Goal: Task Accomplishment & Management: Manage account settings

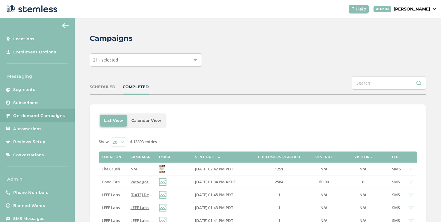
click at [143, 87] on div "COMPLETED" at bounding box center [136, 87] width 26 height 6
click at [138, 168] on span "We Got a GOOD deal for you at GOOD ([STREET_ADDRESS][PERSON_NAME])! Reply END t…" at bounding box center [218, 168] width 177 height 5
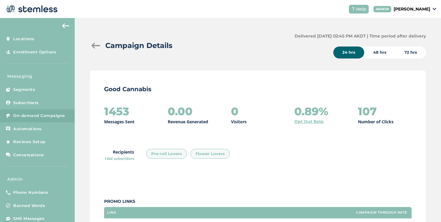
click at [94, 47] on div at bounding box center [96, 46] width 12 height 6
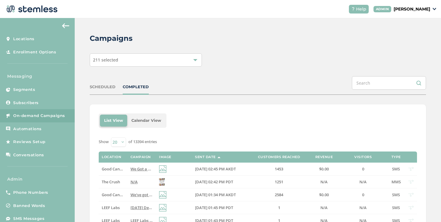
scroll to position [79, 0]
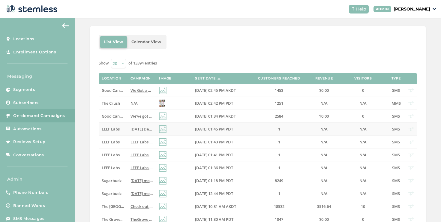
click at [114, 127] on span "LEEF Labs" at bounding box center [111, 128] width 18 height 5
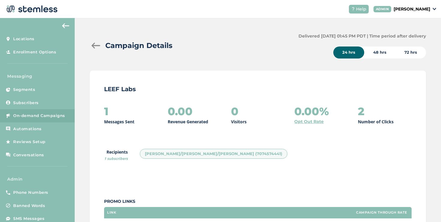
click at [94, 47] on div at bounding box center [96, 46] width 12 height 6
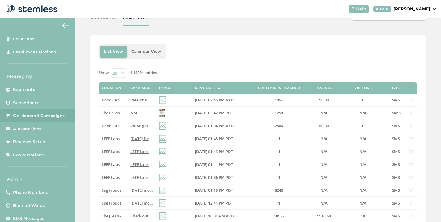
scroll to position [71, 0]
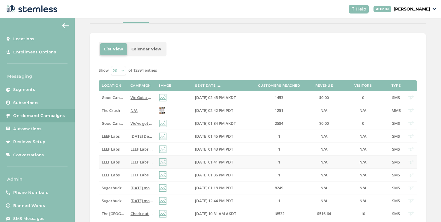
click at [124, 157] on td "LEEF Labs" at bounding box center [113, 162] width 28 height 13
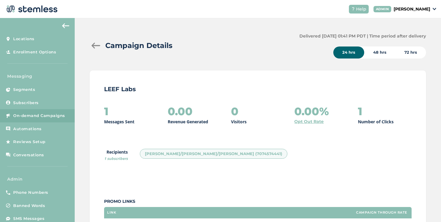
click at [99, 46] on div at bounding box center [96, 46] width 12 height 6
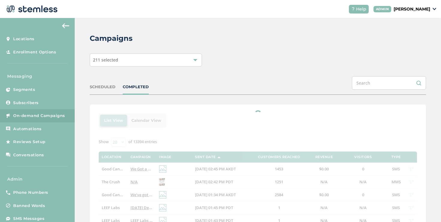
click at [113, 85] on div "SCHEDULED" at bounding box center [103, 87] width 26 height 6
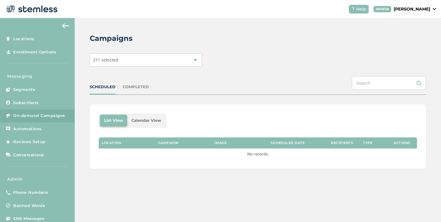
click at [113, 85] on div "SCHEDULED" at bounding box center [103, 87] width 26 height 6
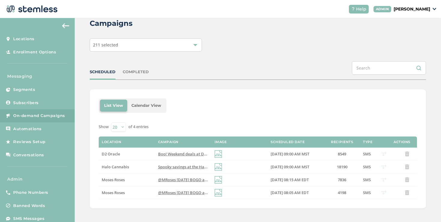
scroll to position [16, 0]
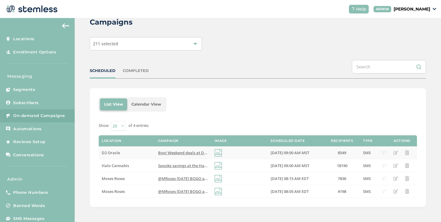
click at [159, 151] on span "Boo! Weekend deals at D2 that are scary good! Reply END to cancel" at bounding box center [220, 152] width 124 height 5
